Goal: Entertainment & Leisure: Consume media (video, audio)

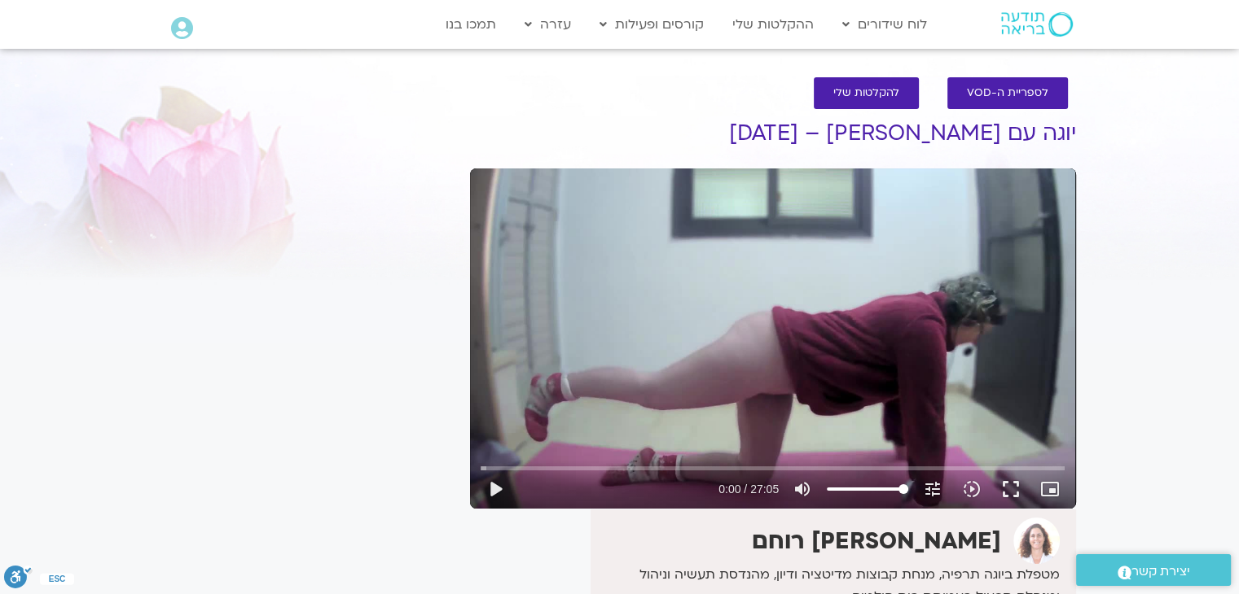
click at [664, 297] on div "Skip Ad 0:00 play_arrow 0:00 / 27:05 volume_up Mute tune Resolution Auto 720p s…" at bounding box center [773, 339] width 606 height 340
click at [489, 491] on button "pause" at bounding box center [495, 489] width 39 height 39
click at [1011, 486] on button "fullscreen" at bounding box center [1010, 489] width 39 height 39
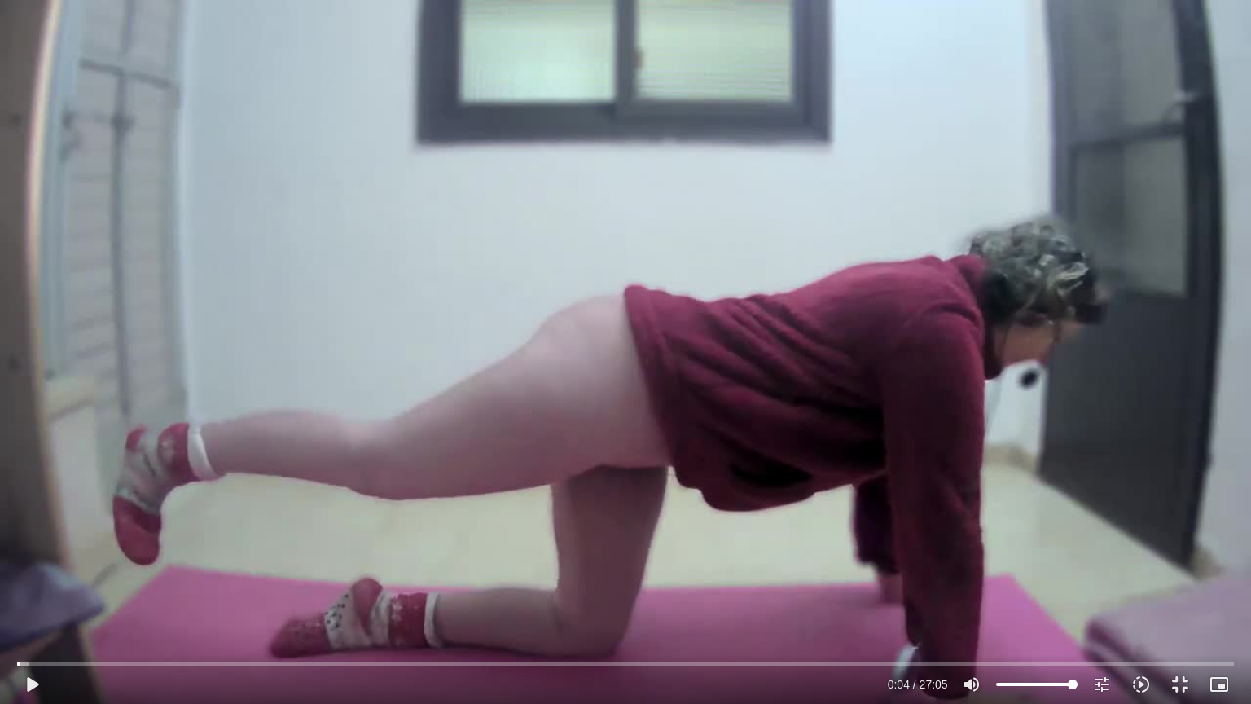
click at [650, 137] on div "Skip Ad 11:06 play_arrow 0:04 / 27:05 volume_up Mute tune Resolution Auto 720p …" at bounding box center [625, 352] width 1251 height 704
click at [33, 594] on button "pause" at bounding box center [31, 683] width 39 height 39
click at [20, 594] on div "Skip Ad 0:00 play_arrow 0:07 / 27:05 volume_up Mute tune Resolution Auto 720p s…" at bounding box center [625, 677] width 1226 height 53
click at [19, 594] on input "Seek" at bounding box center [625, 663] width 1216 height 10
click at [32, 594] on button "play_arrow" at bounding box center [31, 683] width 39 height 39
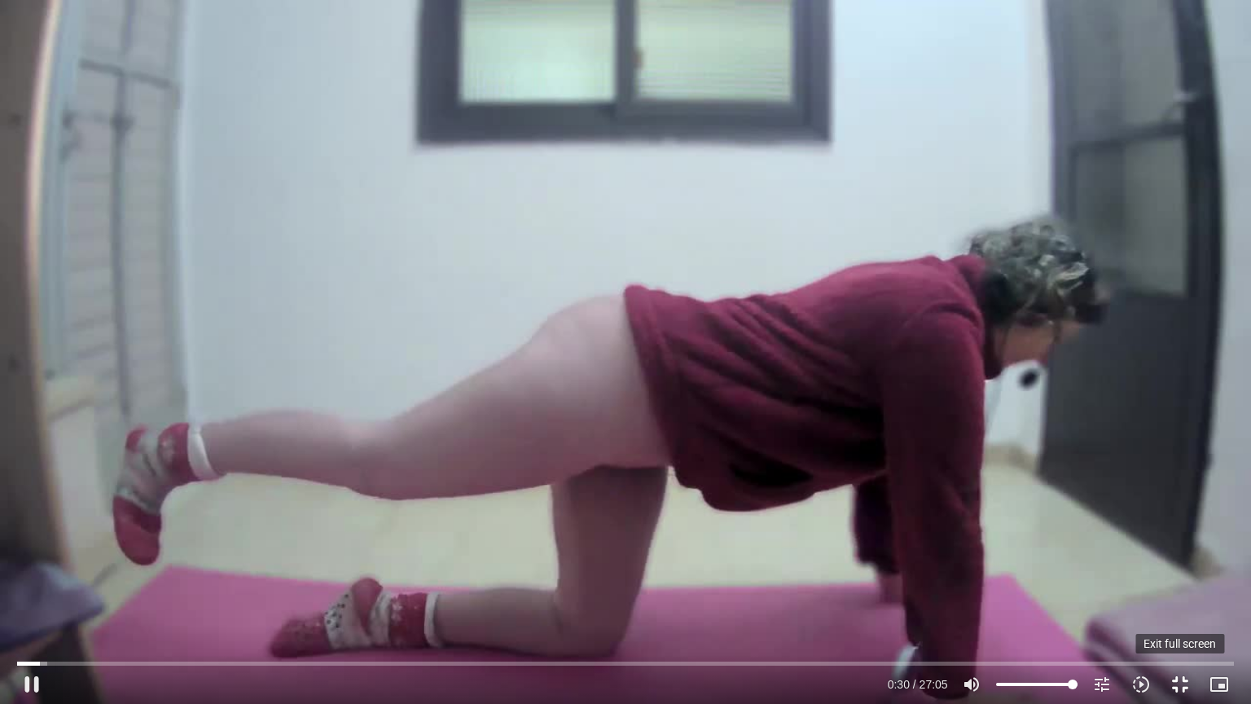
click at [1176, 594] on button "fullscreen_exit" at bounding box center [1179, 683] width 39 height 39
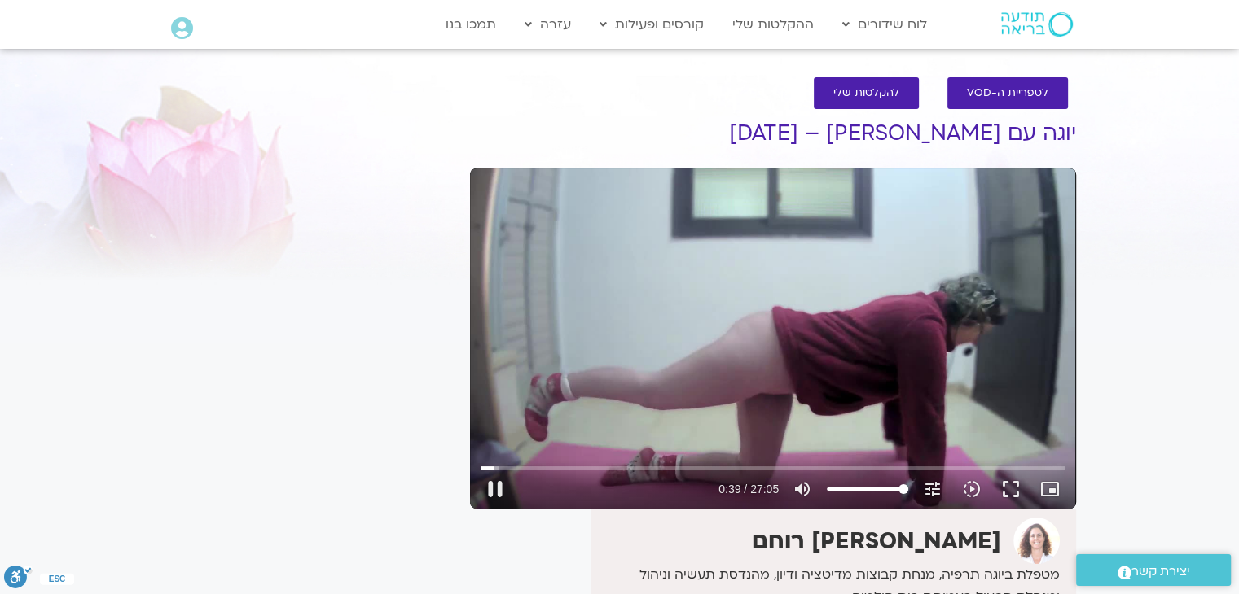
click at [772, 232] on div "Skip Ad 24:52 pause 0:39 / 27:05 volume_up Mute tune Resolution Auto 720p slow_…" at bounding box center [773, 339] width 606 height 340
drag, startPoint x: 496, startPoint y: 468, endPoint x: 472, endPoint y: 470, distance: 23.7
click at [480, 468] on input "Seek" at bounding box center [772, 468] width 584 height 10
click at [481, 467] on input "Seek" at bounding box center [772, 468] width 584 height 10
click at [1012, 485] on button "fullscreen" at bounding box center [1010, 489] width 39 height 39
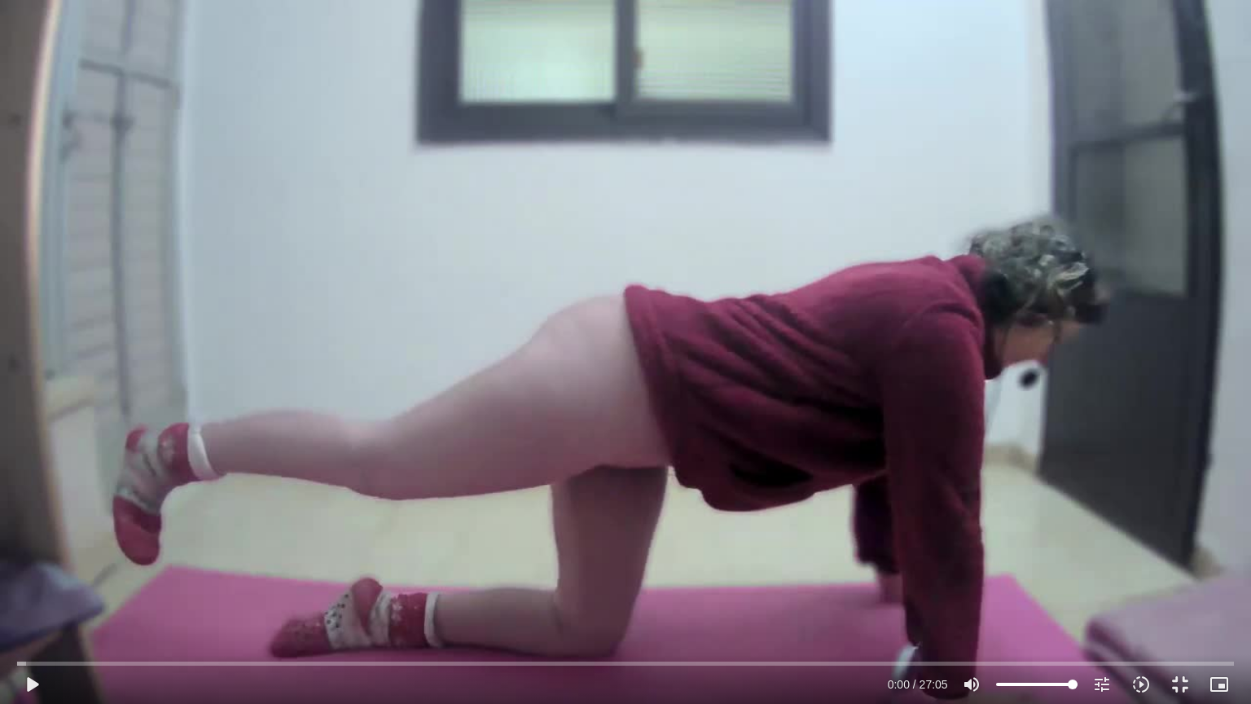
click at [609, 119] on div "Skip Ad 11:57 play_arrow 0:00 / 27:05 volume_up Mute tune Resolution Auto 720p …" at bounding box center [625, 352] width 1251 height 704
click at [482, 425] on div "Skip Ad 0:14 pause 0:06 / 27:05 volume_up Mute tune Resolution Auto 720p slow_m…" at bounding box center [625, 352] width 1251 height 704
click at [24, 594] on button "play_arrow" at bounding box center [31, 683] width 39 height 39
drag, startPoint x: 24, startPoint y: 658, endPoint x: 0, endPoint y: 655, distance: 23.8
click at [17, 594] on input "Seek" at bounding box center [625, 663] width 1216 height 10
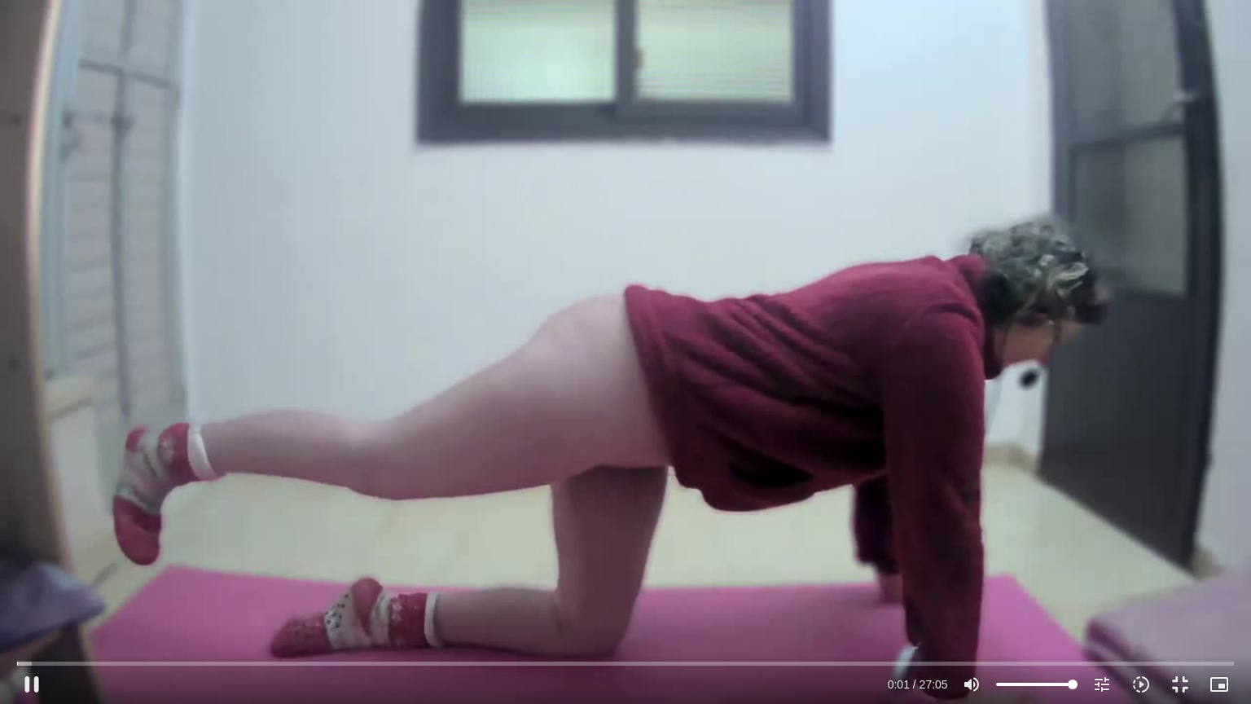
click at [842, 443] on div "Skip Ad 0:00 pause 0:01 / 27:05 volume_up Mute tune Resolution Auto 720p slow_m…" at bounding box center [625, 352] width 1251 height 704
type input "1.577521"
click at [1174, 594] on button "fullscreen_exit" at bounding box center [1179, 683] width 39 height 39
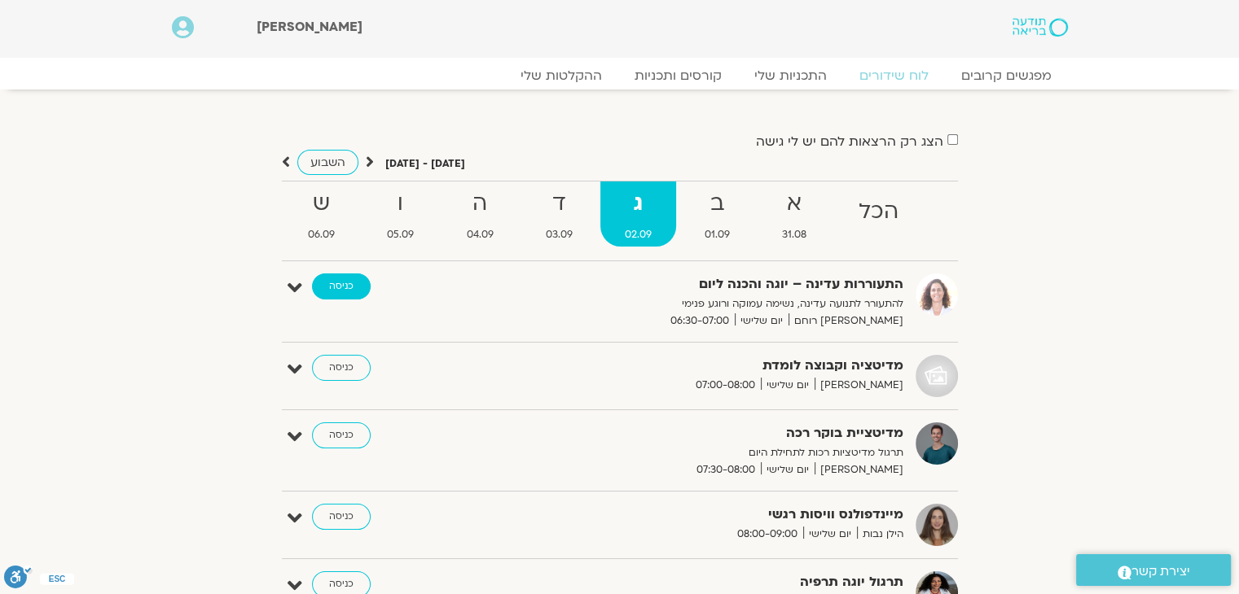
click at [339, 282] on link "כניסה" at bounding box center [341, 287] width 59 height 26
click at [336, 285] on link "כניסה" at bounding box center [341, 287] width 59 height 26
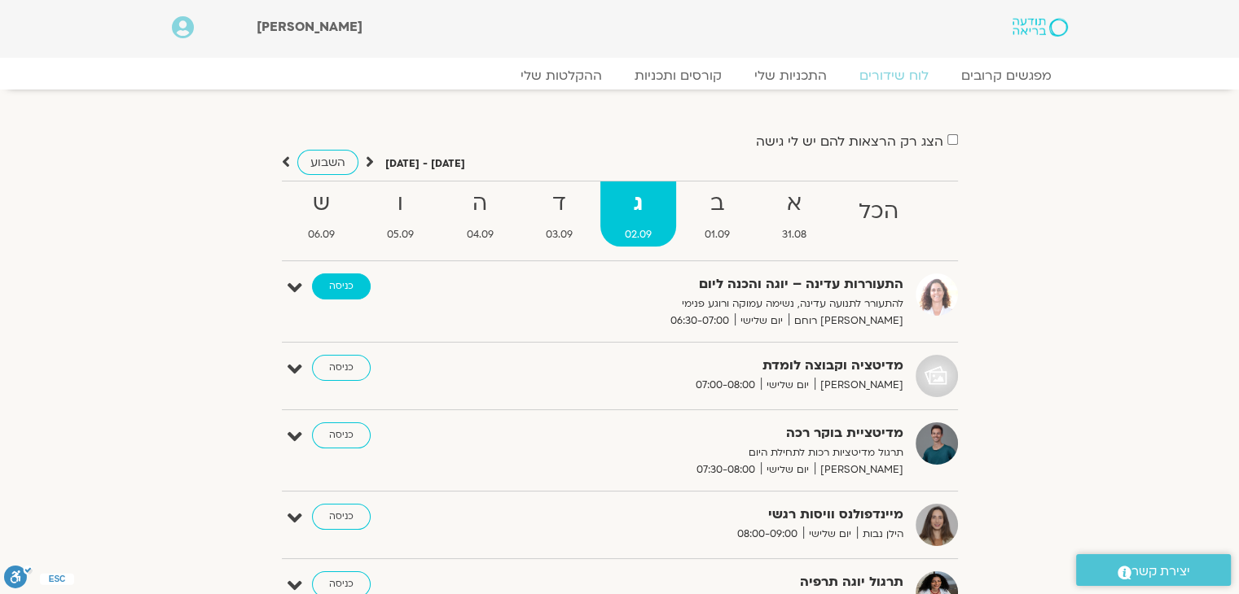
click at [339, 283] on link "כניסה" at bounding box center [341, 287] width 59 height 26
click at [340, 287] on link "כניסה" at bounding box center [341, 287] width 59 height 26
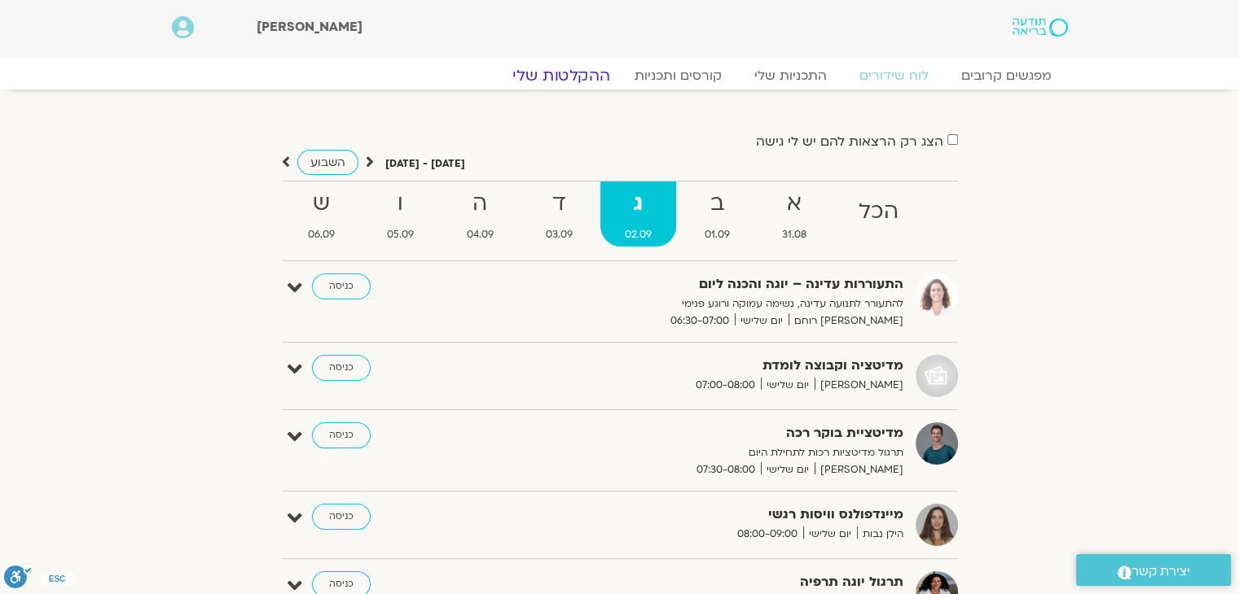
click at [578, 72] on link "ההקלטות שלי" at bounding box center [561, 76] width 137 height 20
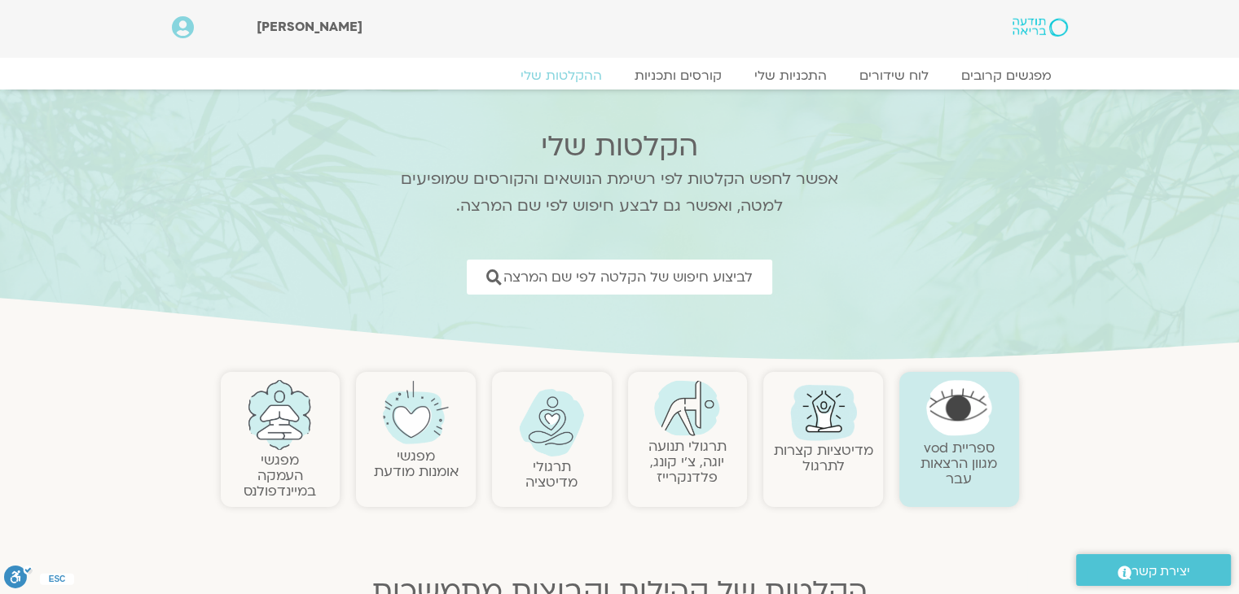
click at [680, 463] on link "תרגולי תנועה יוגה, צ׳י קונג, פלדנקרייז" at bounding box center [687, 462] width 78 height 50
click at [682, 456] on link "תרגולי תנועה יוגה, צ׳י קונג, פלדנקרייז" at bounding box center [687, 462] width 78 height 50
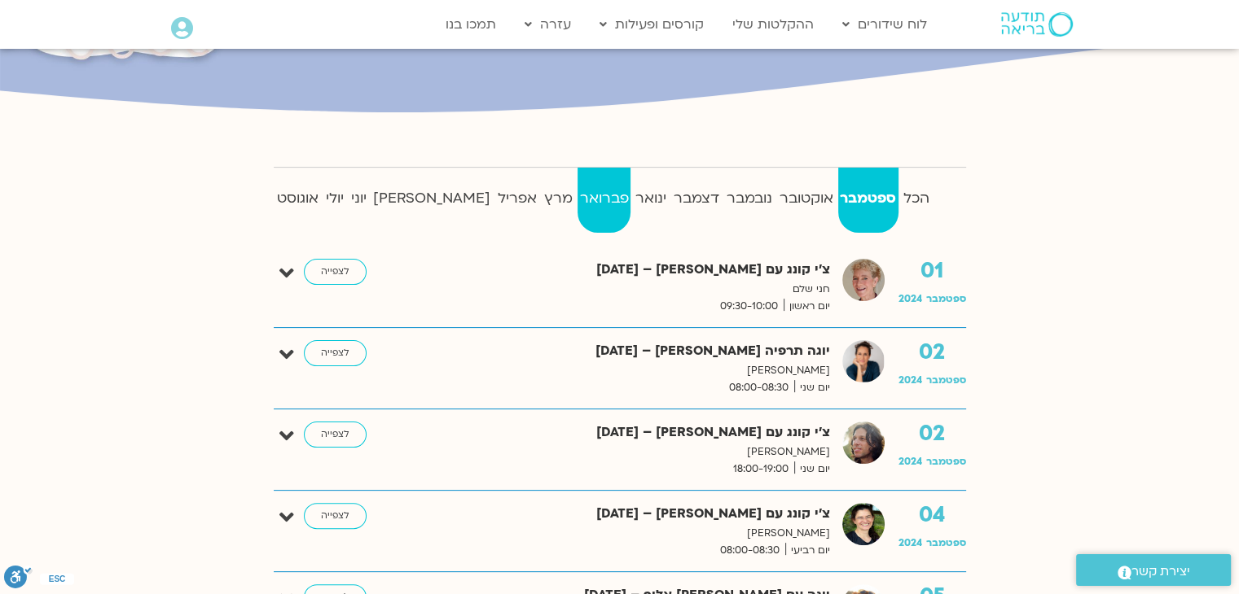
click at [577, 209] on strong "פברואר" at bounding box center [603, 198] width 53 height 24
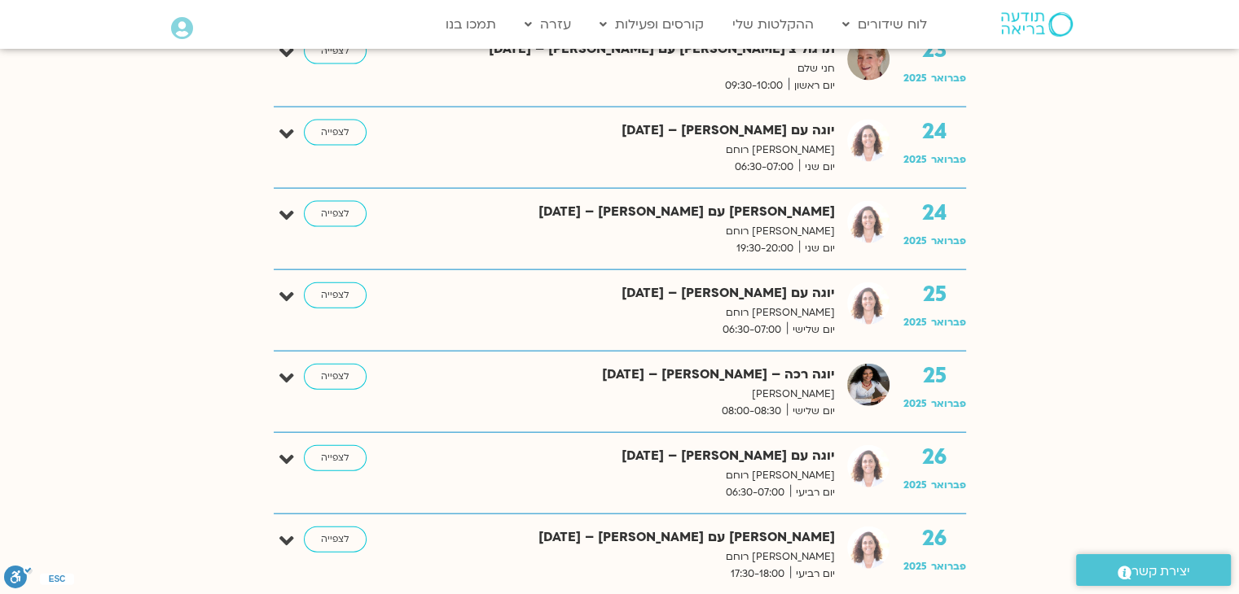
scroll to position [3664, 0]
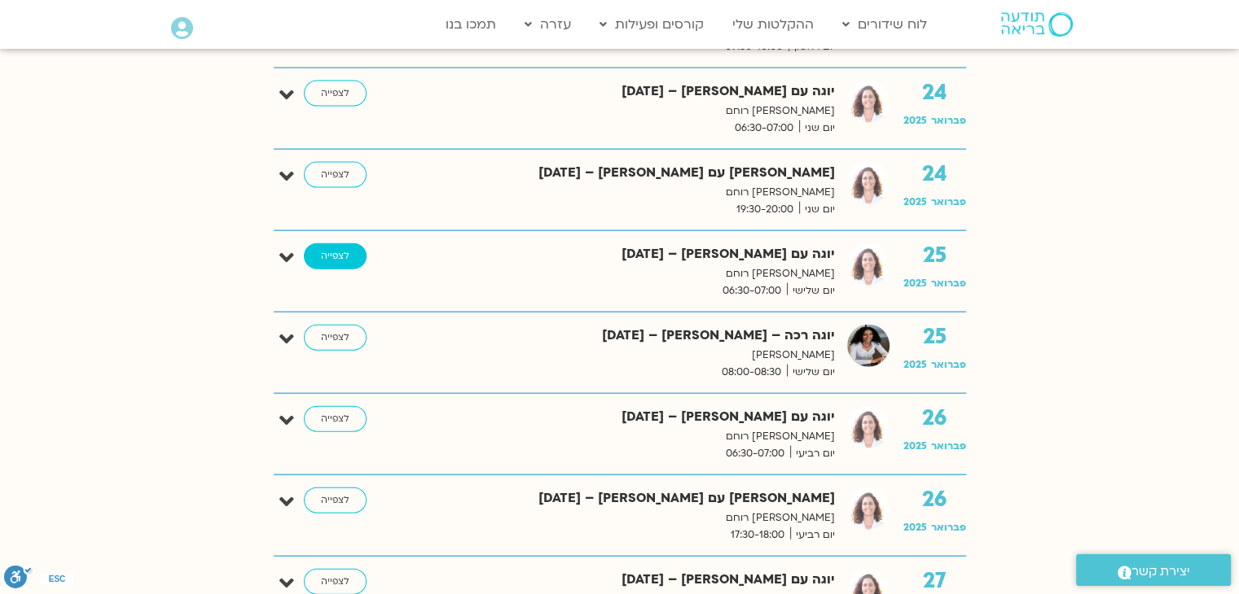
click at [315, 246] on link "לצפייה" at bounding box center [335, 256] width 63 height 26
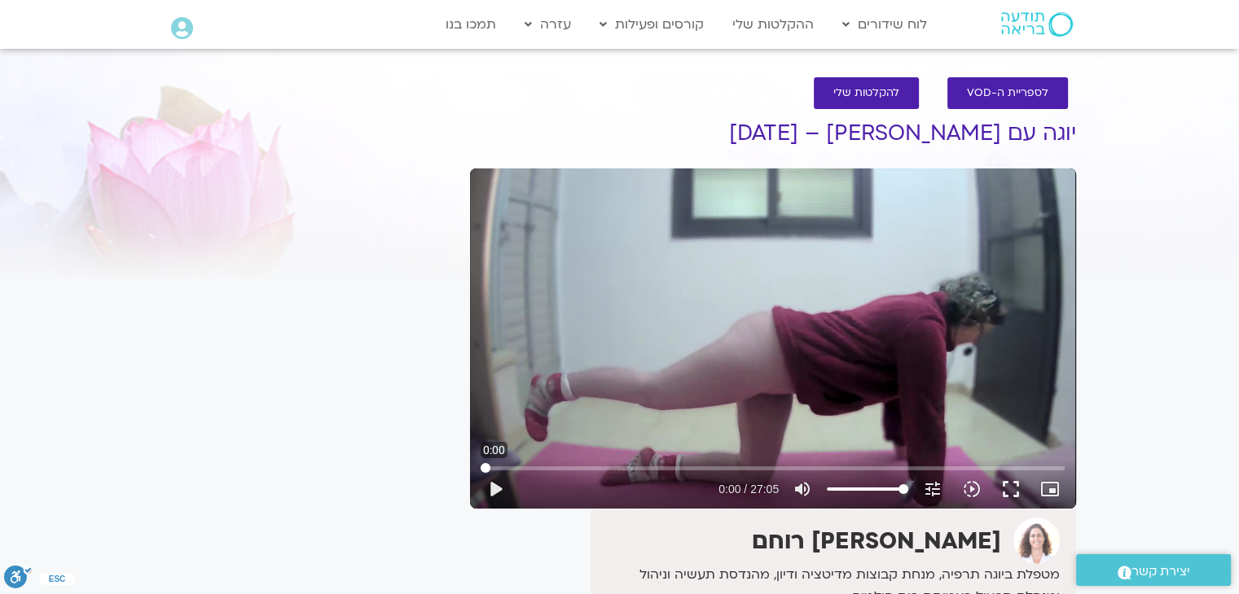
click at [480, 470] on input "Seek" at bounding box center [772, 468] width 584 height 10
click at [489, 465] on input "Seek" at bounding box center [772, 468] width 584 height 10
click at [493, 488] on button "play_arrow" at bounding box center [495, 489] width 39 height 39
click at [885, 410] on div "Skip Ad 22:22 pause 0:05 / 27:05 volume_up Mute tune Resolution Auto 720p slow_…" at bounding box center [773, 339] width 606 height 340
click at [495, 485] on button "play_arrow" at bounding box center [495, 489] width 39 height 39
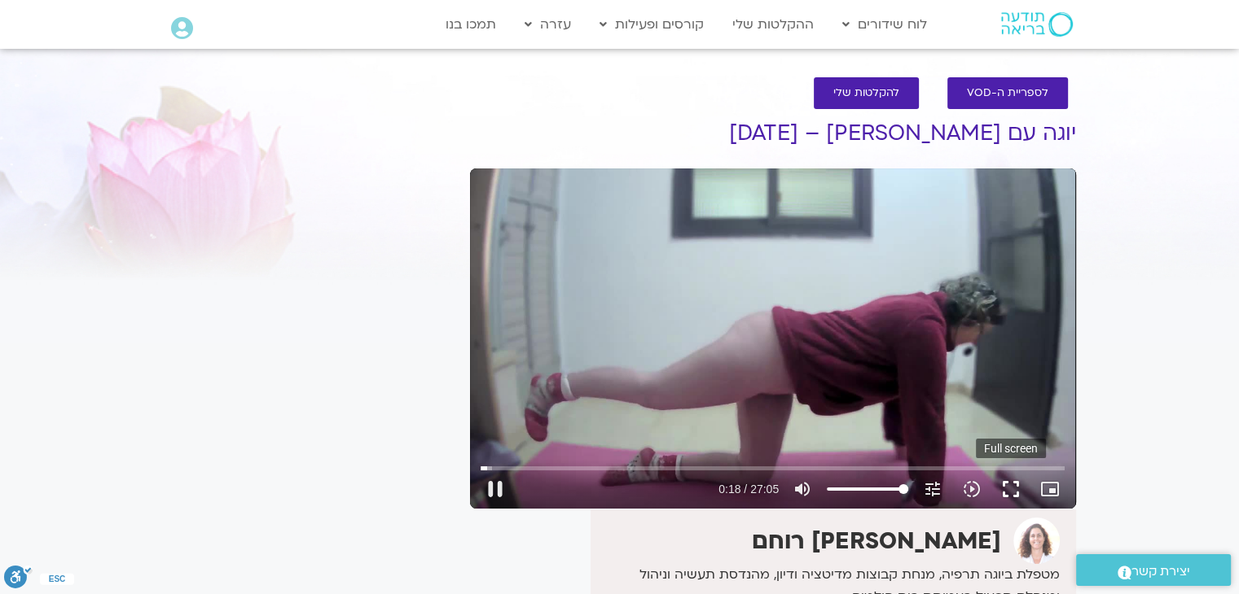
click at [1011, 486] on button "fullscreen" at bounding box center [1010, 489] width 39 height 39
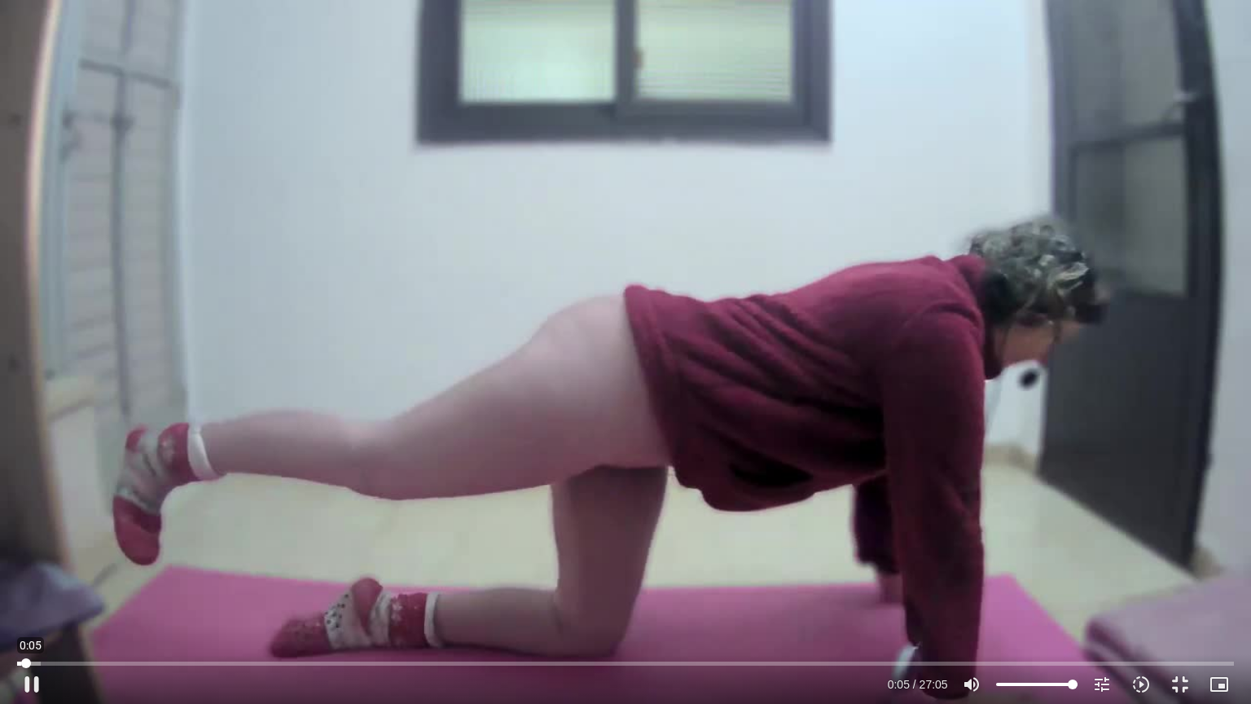
click at [26, 594] on input "Seek" at bounding box center [625, 663] width 1216 height 10
click at [405, 376] on div "Skip Ad 0:00 pause 0:38 / 27:05 volume_up Mute tune Resolution Auto 720p slow_m…" at bounding box center [625, 352] width 1251 height 704
click at [1177, 594] on button "fullscreen_exit" at bounding box center [1179, 683] width 39 height 39
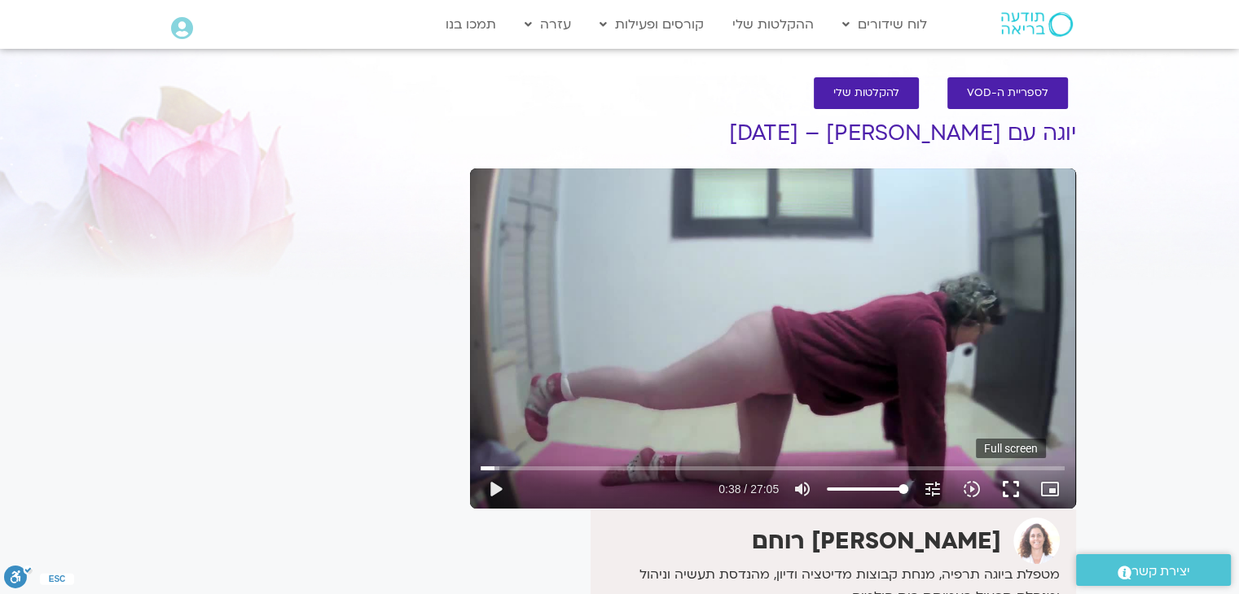
click at [1002, 486] on button "fullscreen" at bounding box center [1010, 489] width 39 height 39
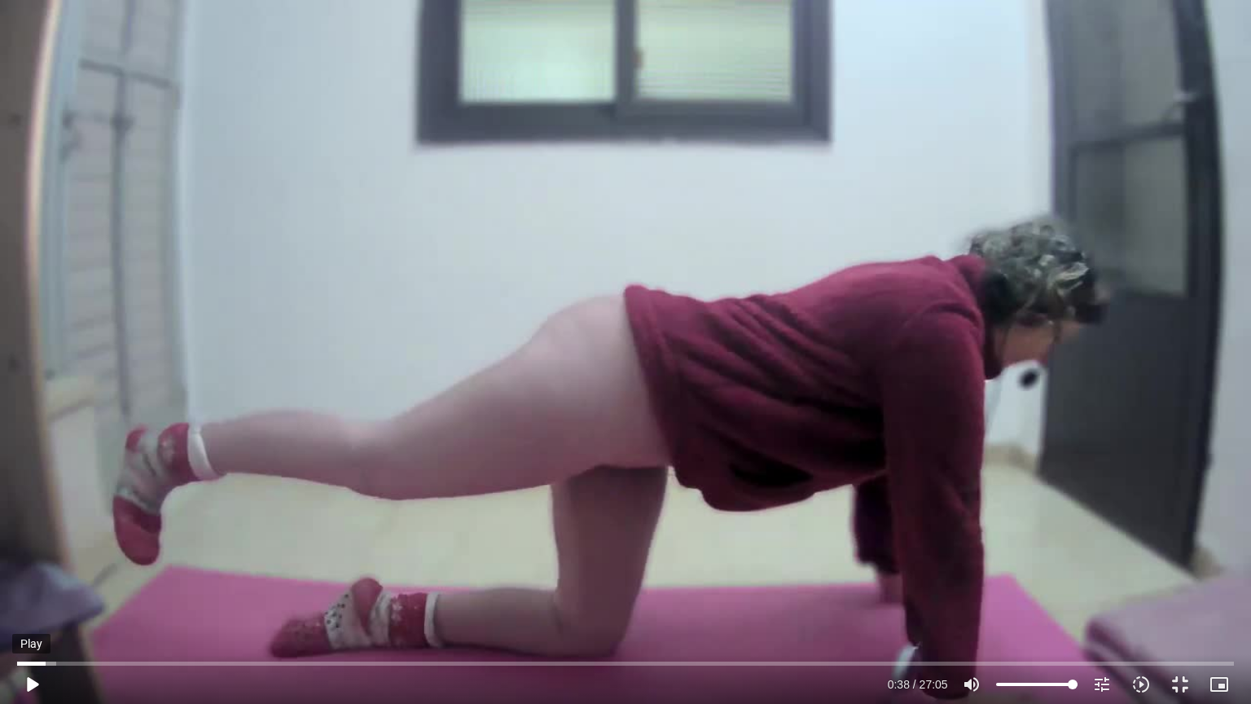
click at [29, 594] on button "play_arrow" at bounding box center [31, 683] width 39 height 39
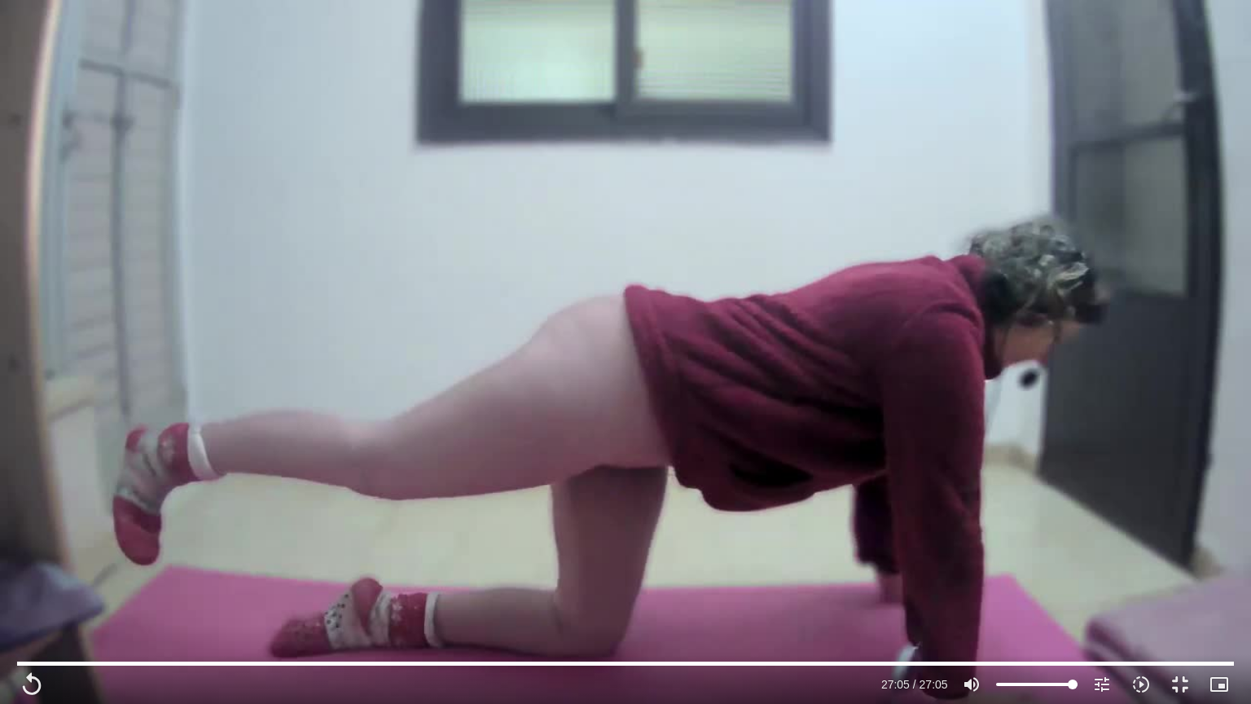
click at [1126, 36] on div "Skip Ad 1:04 replay 27:05 / 27:05 volume_up Mute tune Resolution Auto 720p slow…" at bounding box center [625, 352] width 1251 height 704
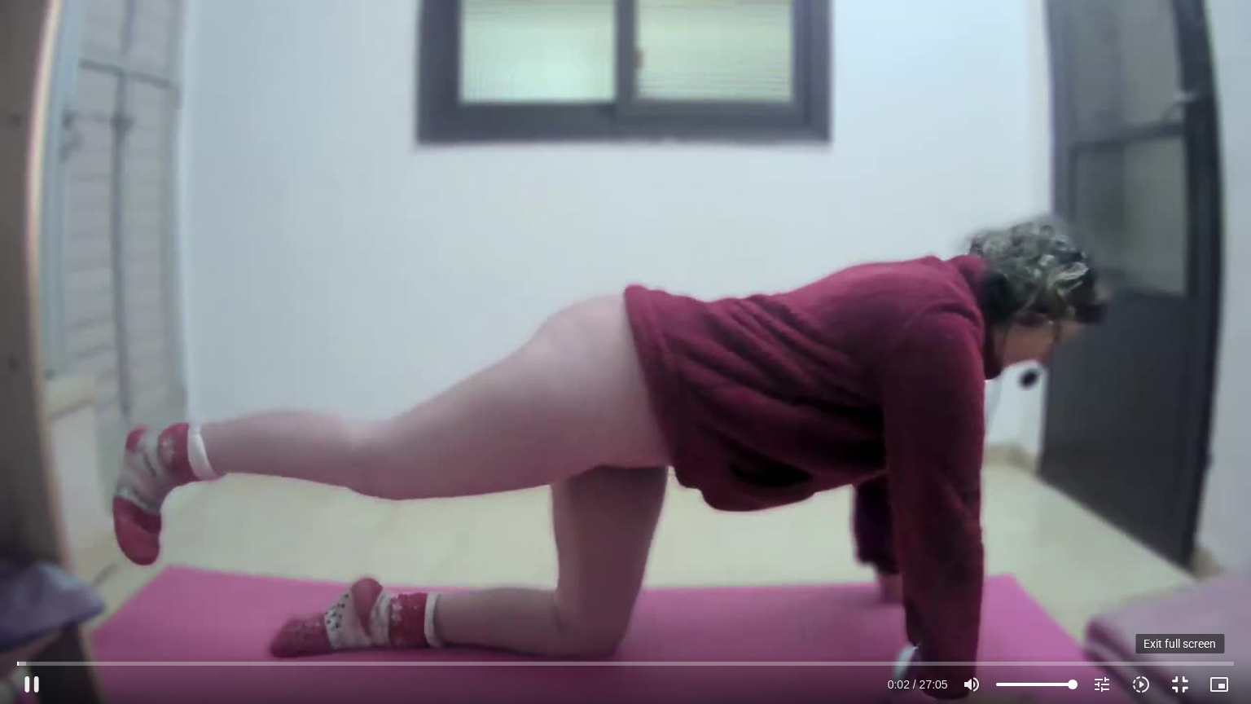
click at [1181, 594] on button "fullscreen_exit" at bounding box center [1179, 683] width 39 height 39
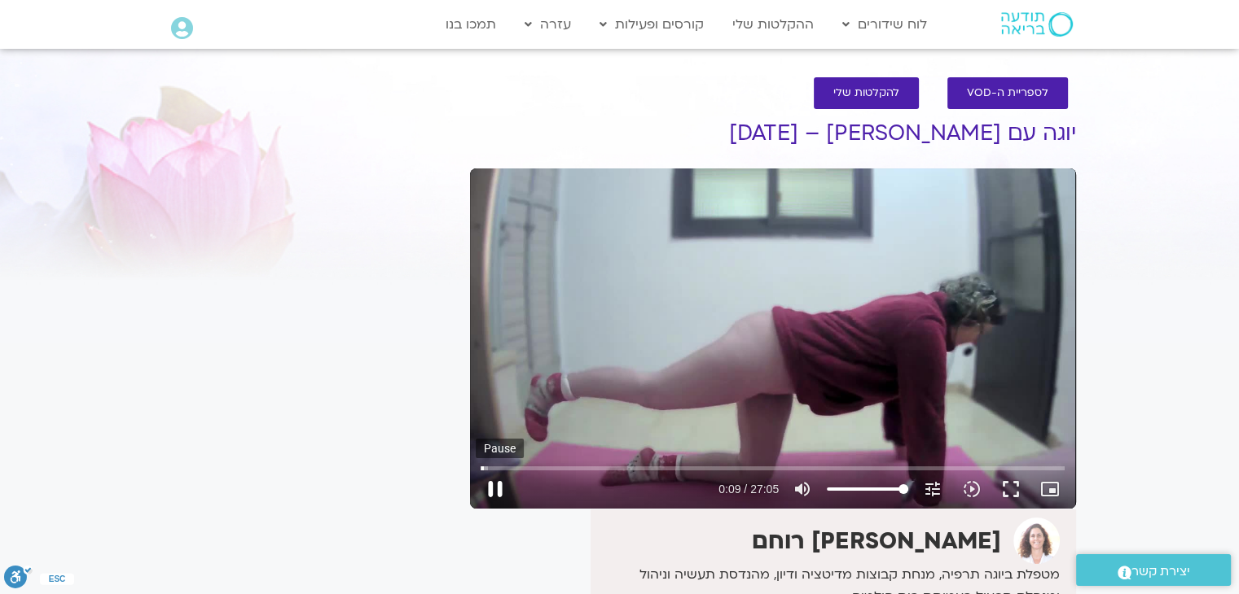
click at [493, 489] on button "pause" at bounding box center [495, 489] width 39 height 39
type input "9.243366"
